Goal: Task Accomplishment & Management: Manage account settings

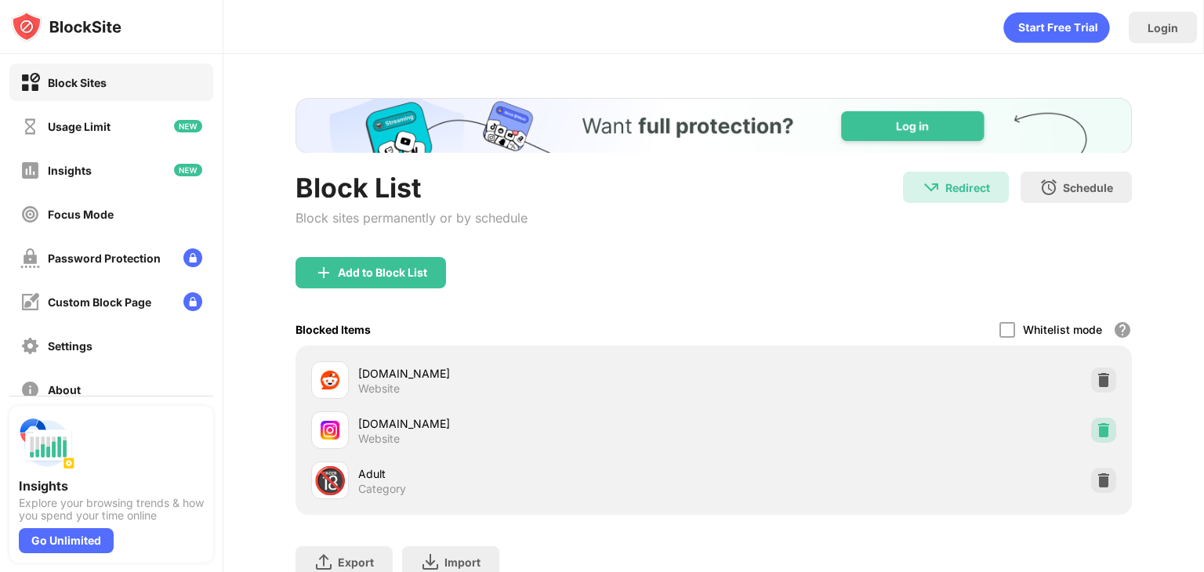
click at [1097, 423] on img at bounding box center [1104, 430] width 16 height 16
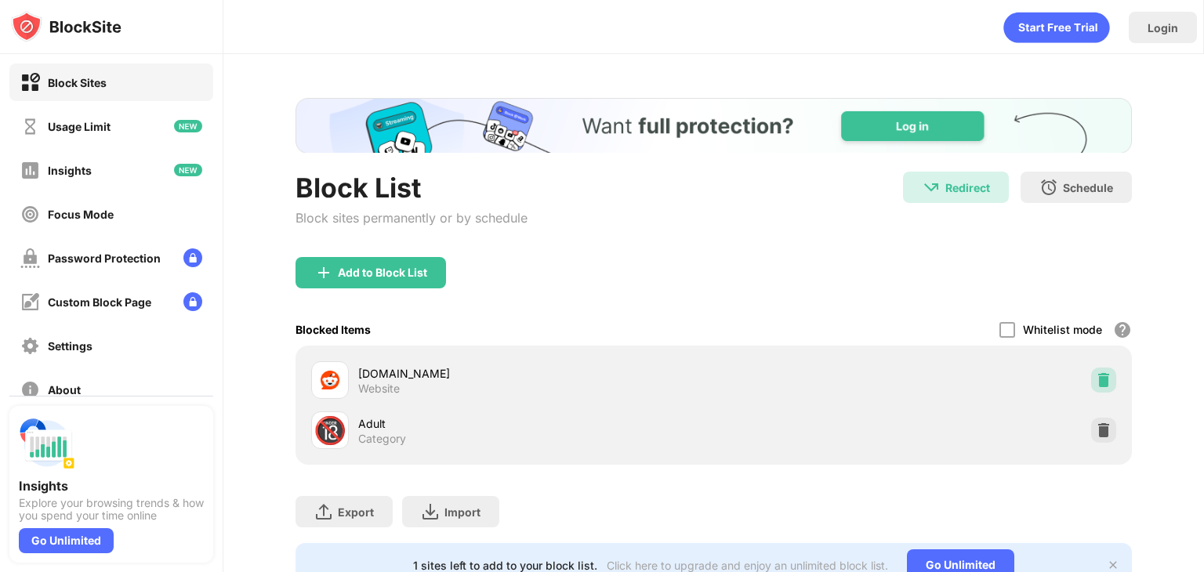
click at [1098, 389] on div at bounding box center [1103, 380] width 25 height 25
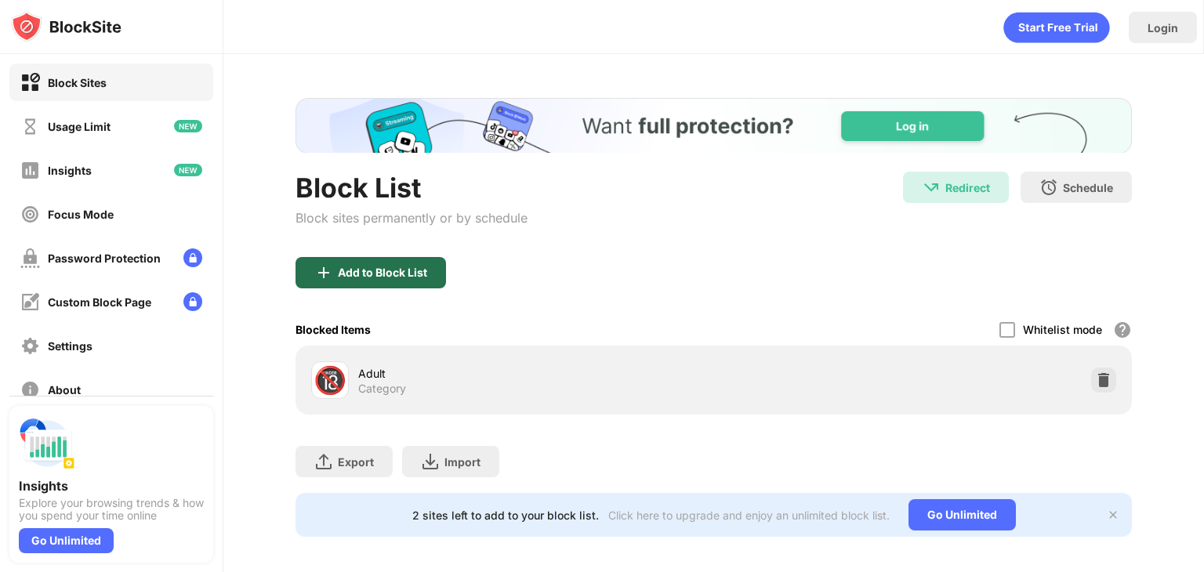
click at [363, 277] on div "Add to Block List" at bounding box center [382, 273] width 89 height 13
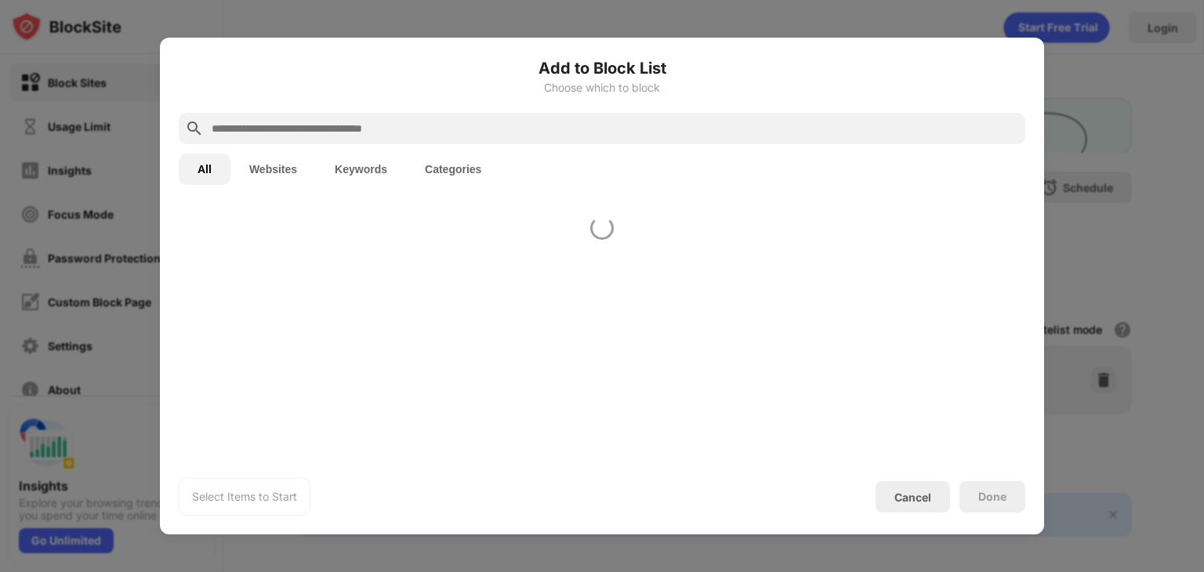
click at [363, 277] on div at bounding box center [602, 332] width 884 height 256
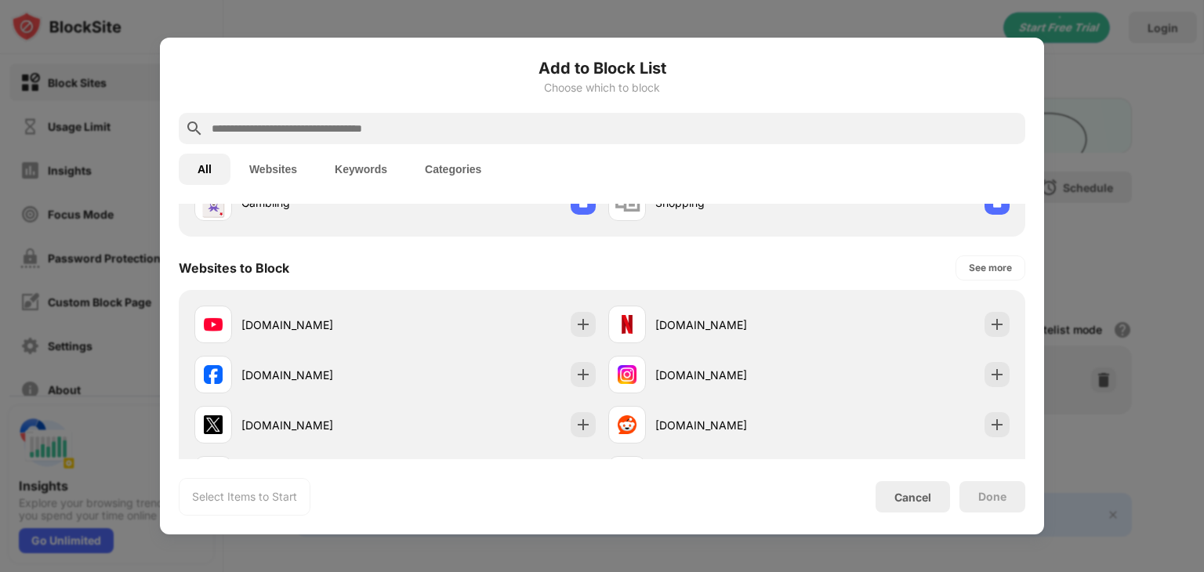
scroll to position [183, 0]
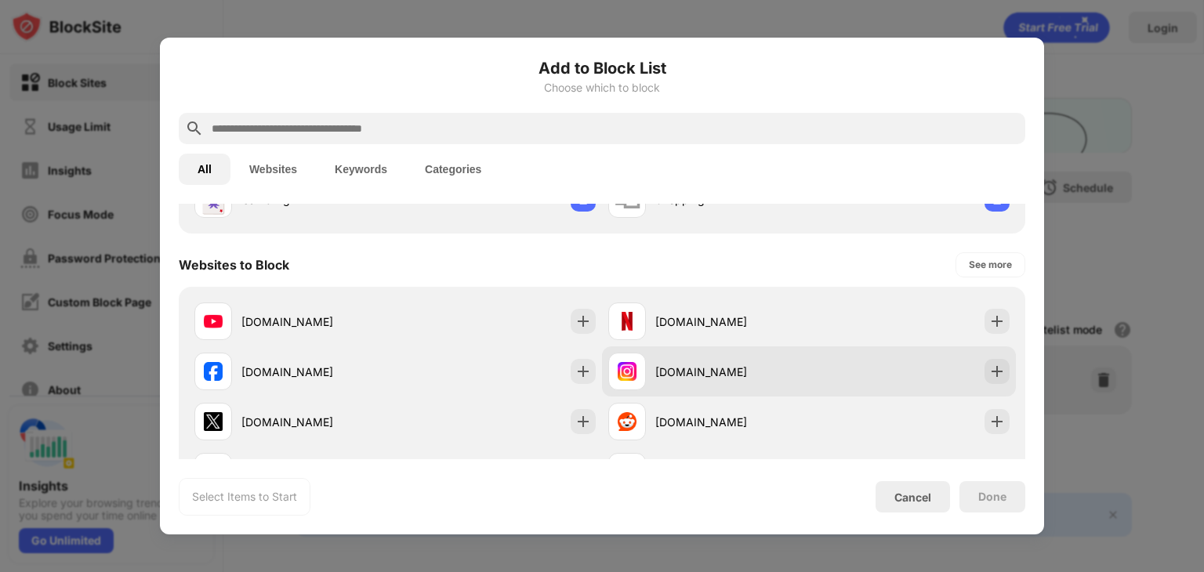
click at [792, 377] on div "[DOMAIN_NAME]" at bounding box center [732, 372] width 154 height 16
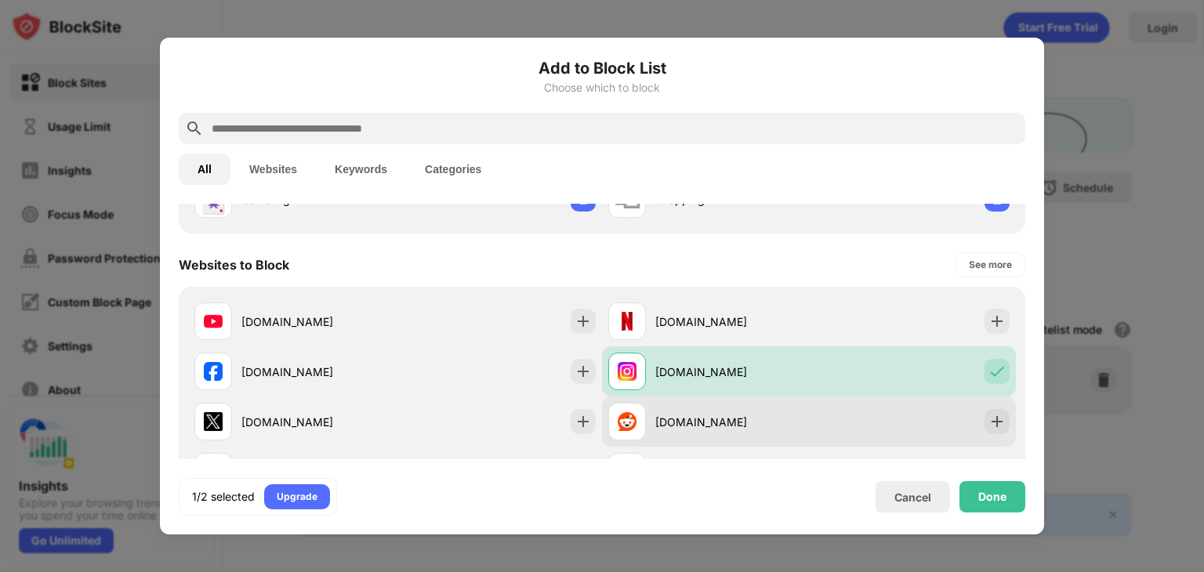
click at [793, 403] on div "[DOMAIN_NAME]" at bounding box center [708, 422] width 201 height 38
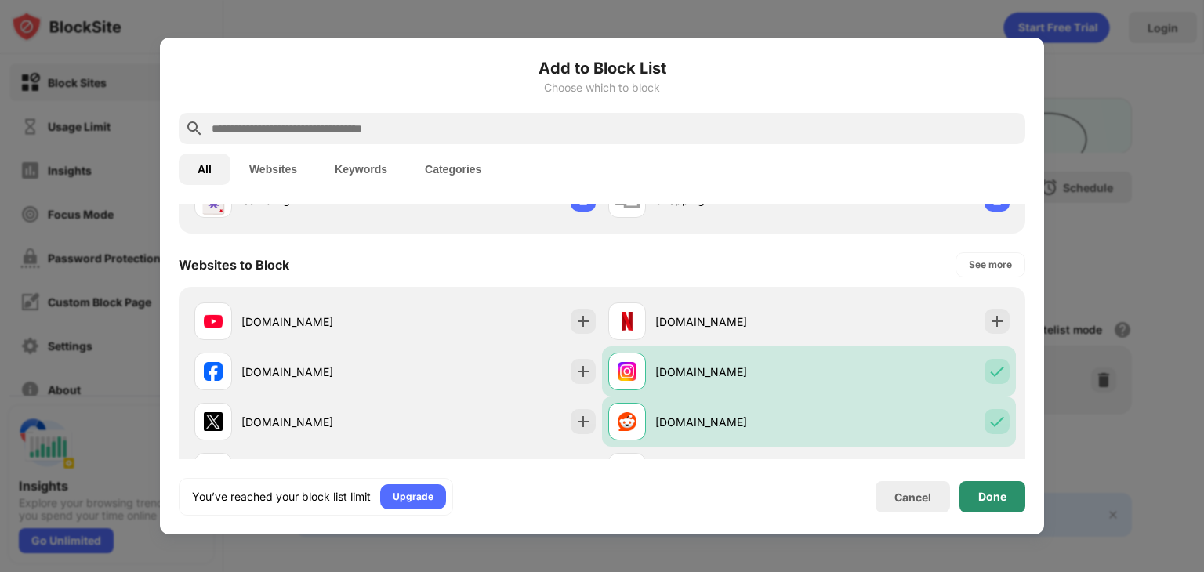
click at [975, 493] on div "Done" at bounding box center [992, 496] width 66 height 31
